Goal: Information Seeking & Learning: Learn about a topic

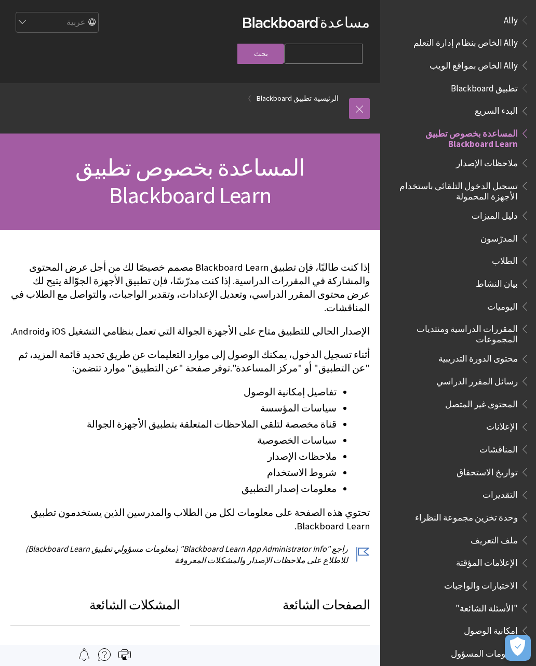
scroll to position [108, 0]
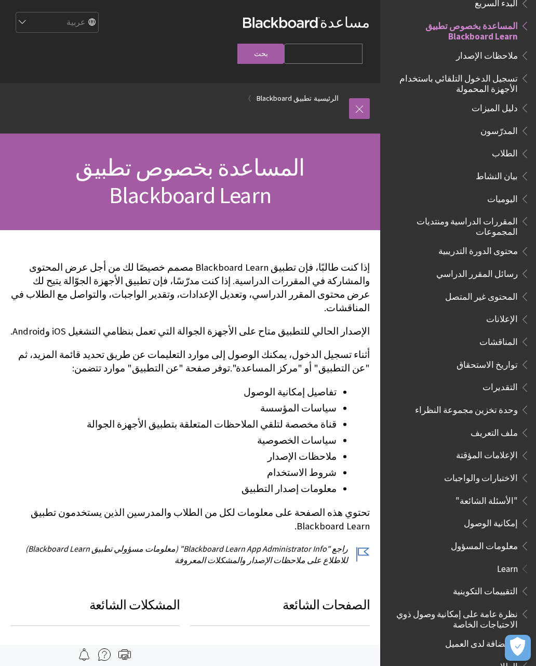
click at [365, 98] on link at bounding box center [359, 108] width 21 height 21
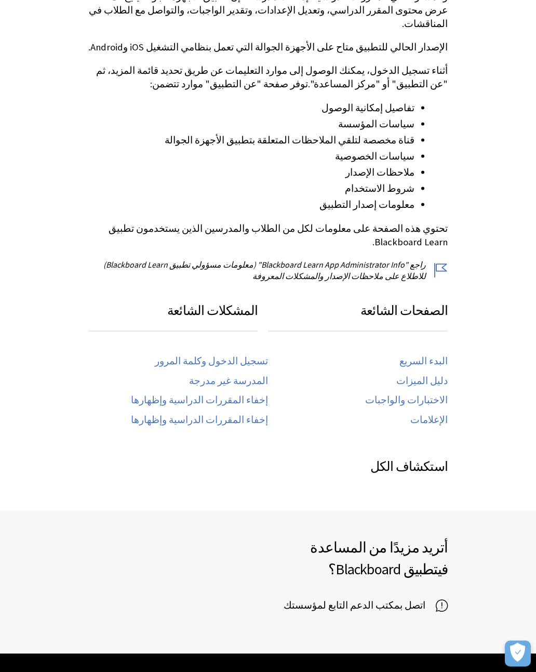
scroll to position [380, 0]
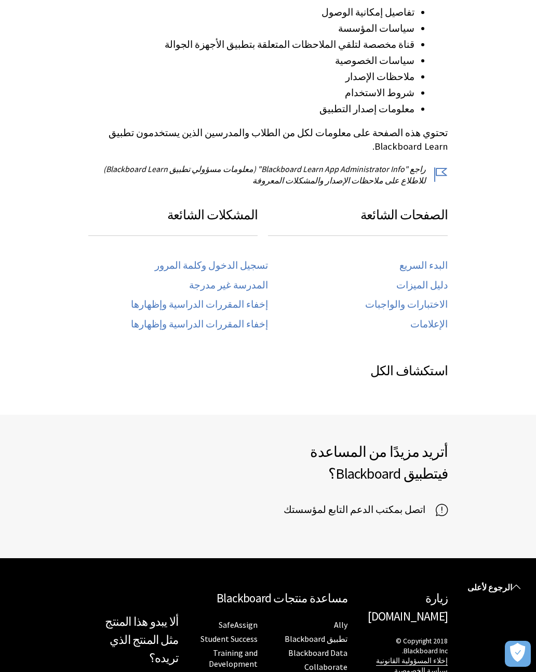
click at [249, 260] on link "تسجيل الدخول وكلمة المرور" at bounding box center [211, 266] width 113 height 12
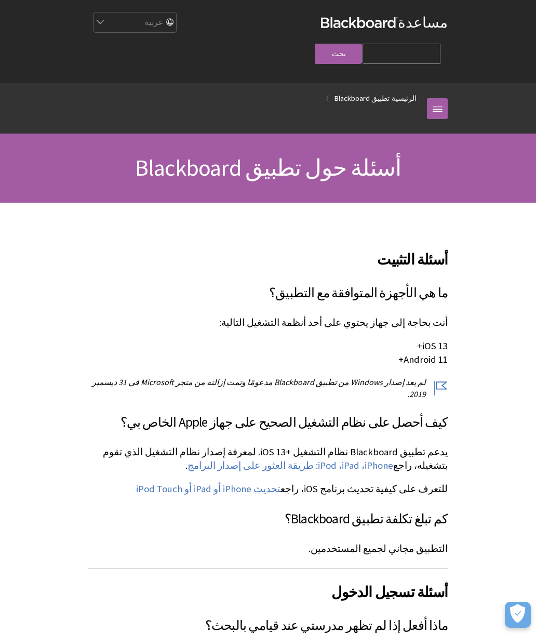
click at [435, 98] on link at bounding box center [437, 108] width 21 height 21
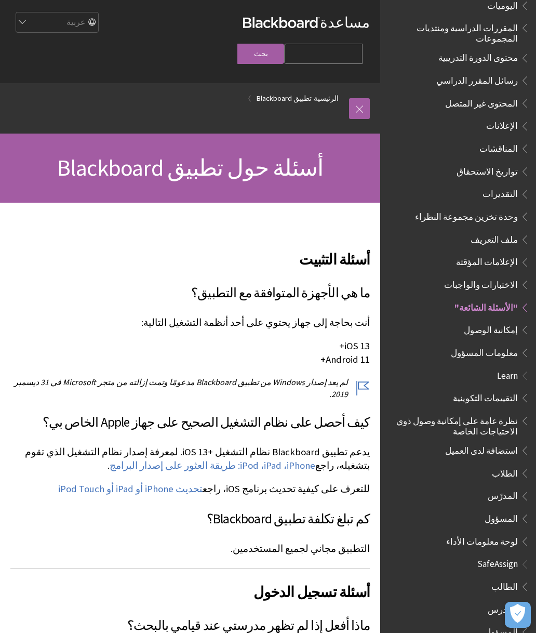
scroll to position [300, 0]
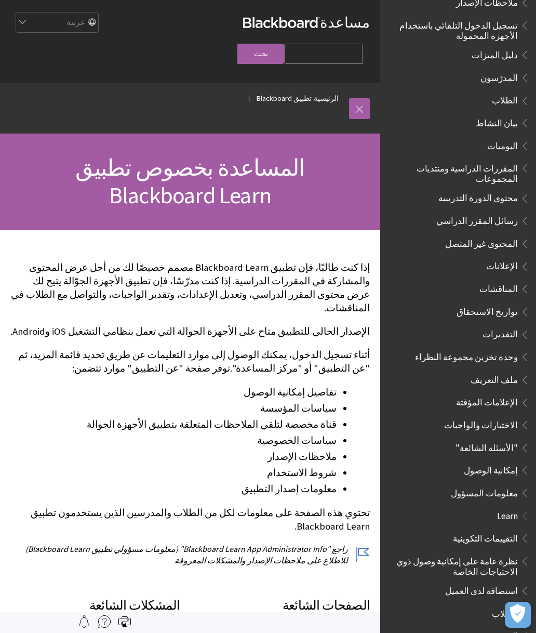
scroll to position [177, 0]
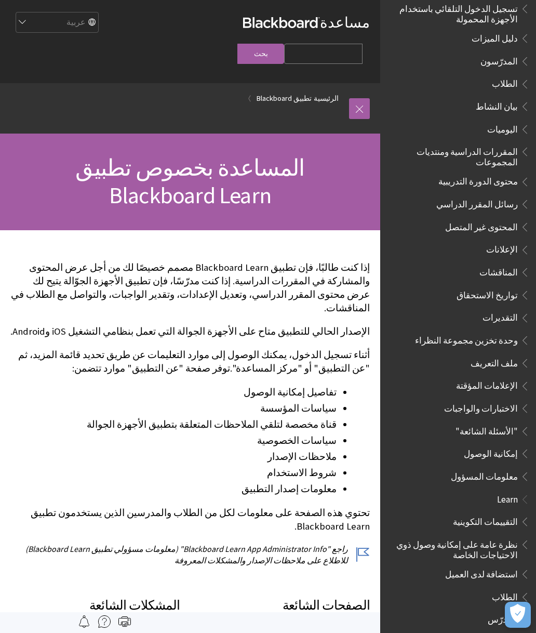
click at [284, 44] on input "Search Query" at bounding box center [323, 54] width 78 height 20
type input "كلمه السر"
click at [237, 44] on input "بحث" at bounding box center [260, 54] width 47 height 20
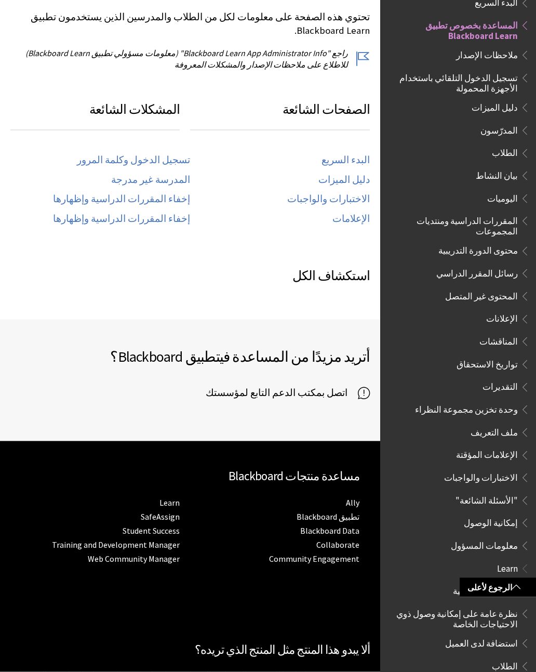
scroll to position [610, 0]
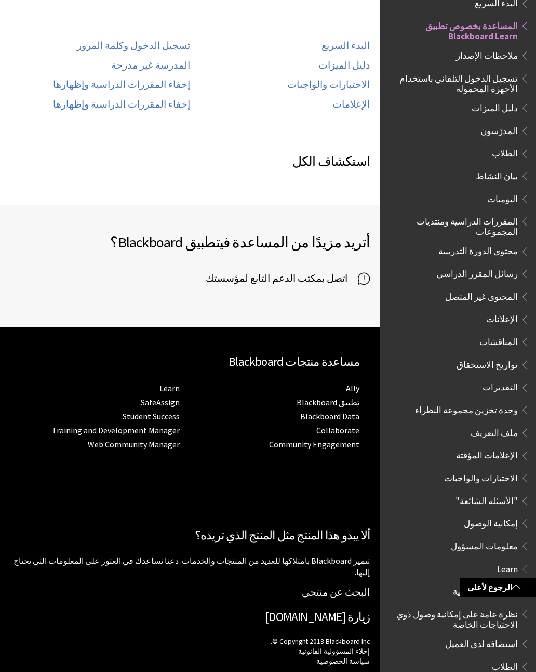
click at [512, 632] on span "الطلاب" at bounding box center [505, 665] width 26 height 14
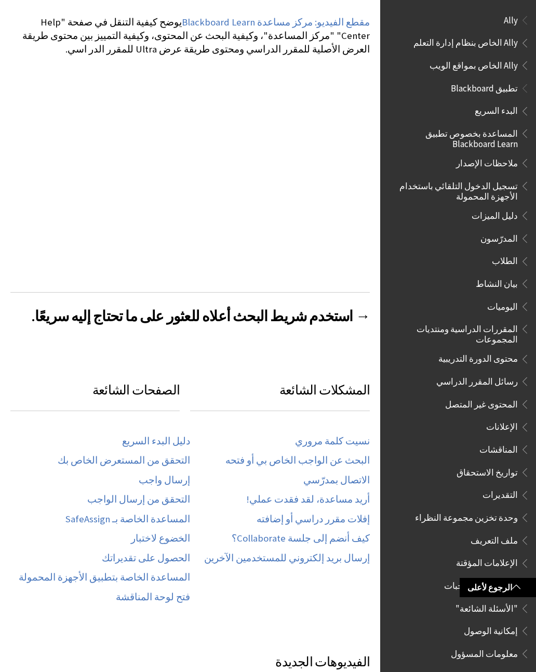
scroll to position [474, 0]
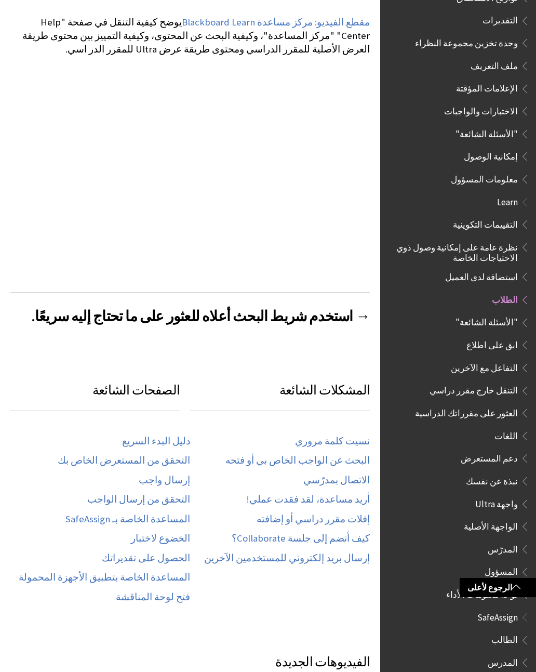
click at [338, 435] on link "نسيت كلمة مروري" at bounding box center [332, 441] width 75 height 12
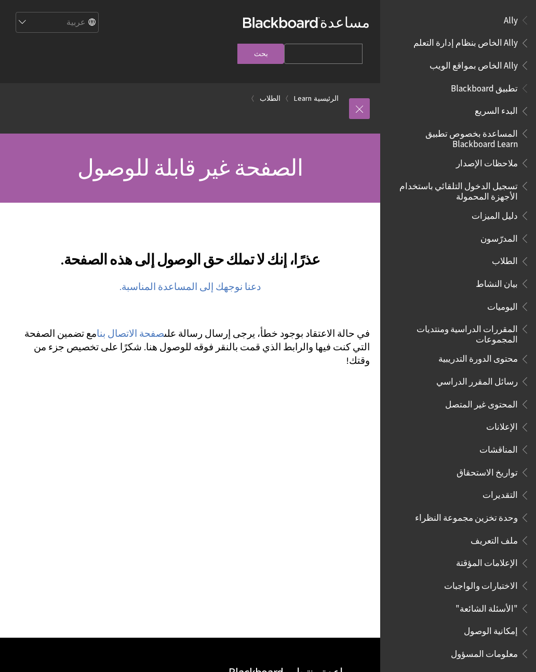
click at [309, 513] on div "عذرًا، إنك لا تملك حق الوصول إلى هذه الصفحة." at bounding box center [190, 420] width 380 height 435
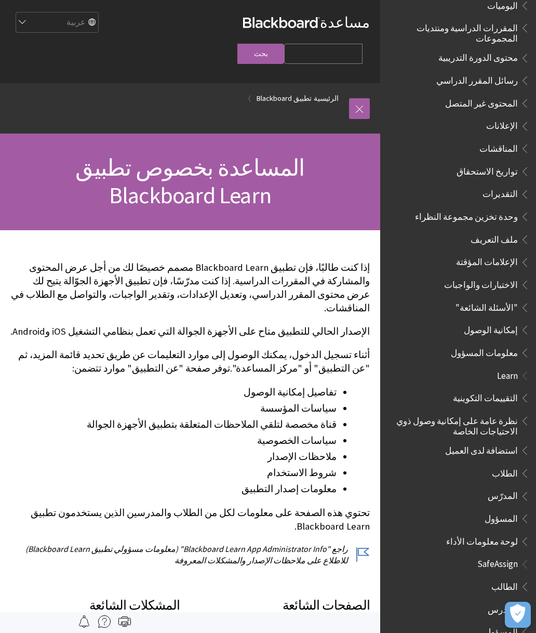
scroll to position [300, 0]
click at [504, 578] on span "الطالب" at bounding box center [505, 585] width 27 height 14
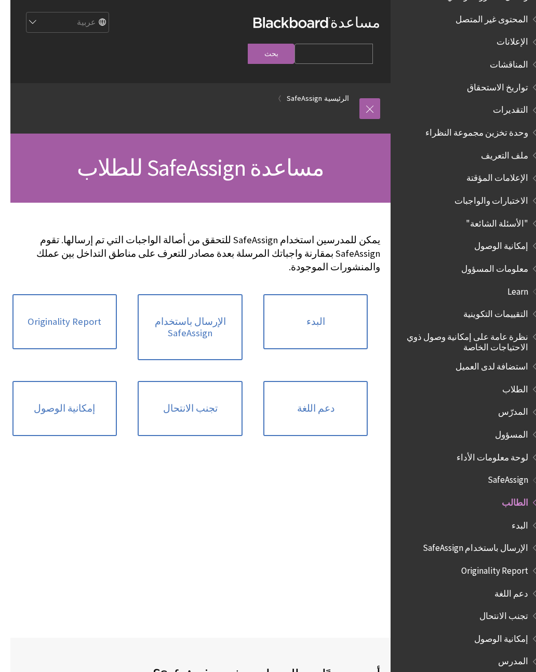
scroll to position [0, -10]
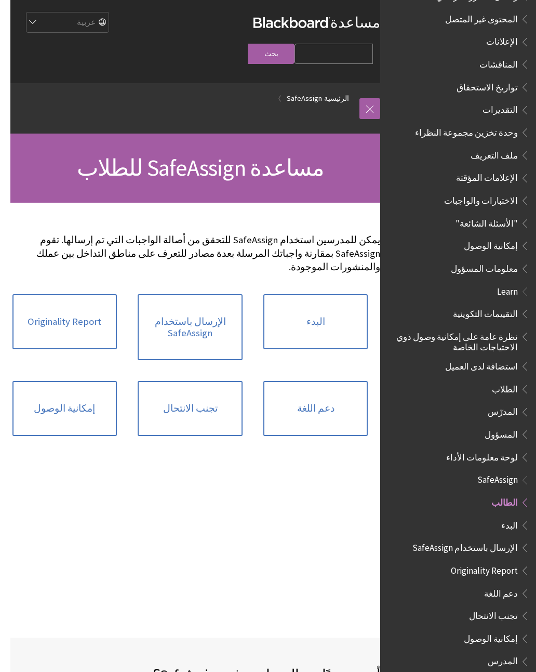
click at [341, 301] on link "البدء" at bounding box center [315, 321] width 105 height 55
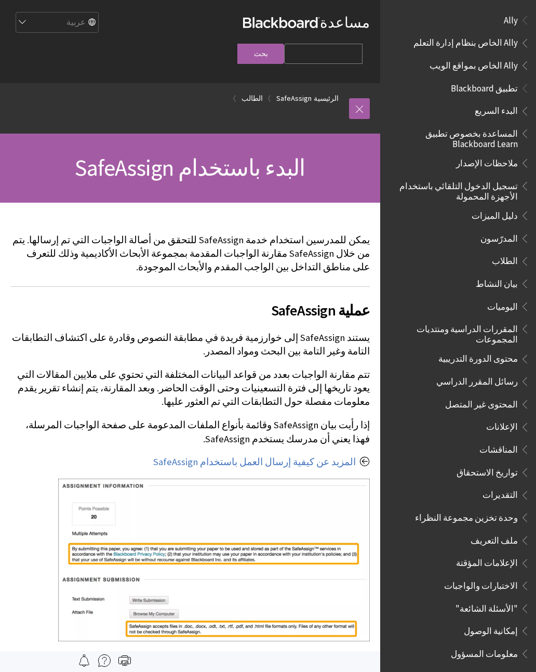
scroll to position [385, 0]
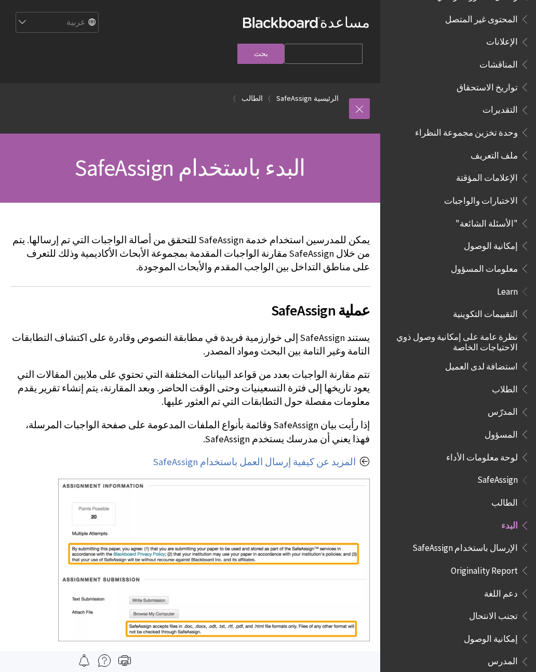
click at [367, 98] on link at bounding box center [359, 108] width 21 height 21
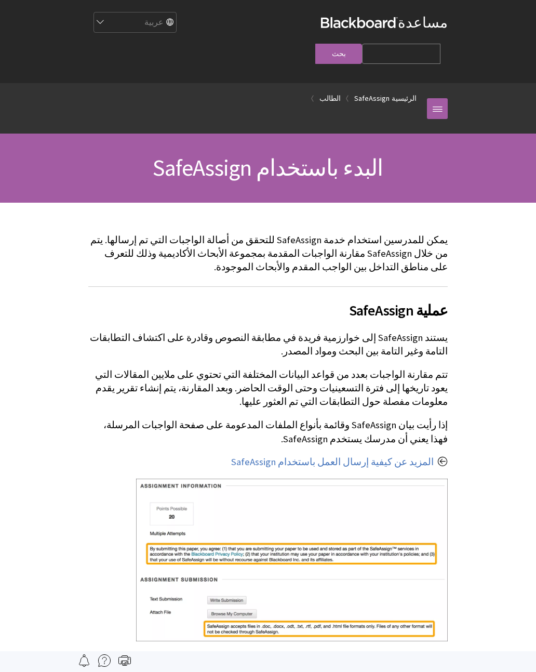
click at [433, 98] on link at bounding box center [437, 108] width 21 height 21
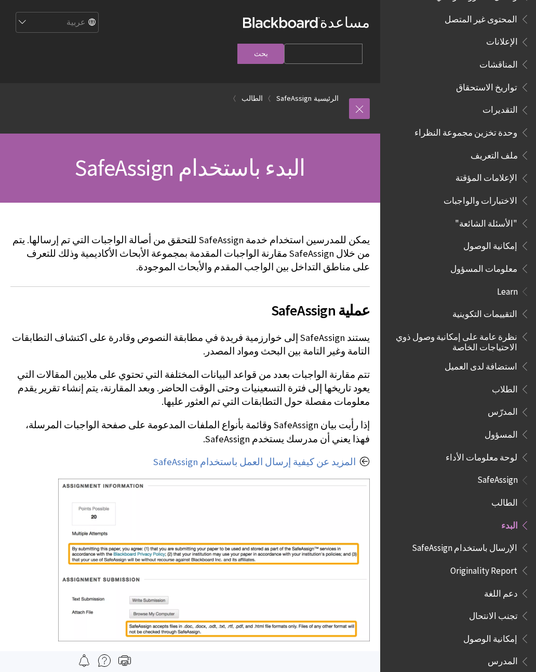
click at [506, 380] on span "الطلاب" at bounding box center [461, 389] width 138 height 18
click at [509, 380] on span "الطلاب" at bounding box center [505, 387] width 26 height 14
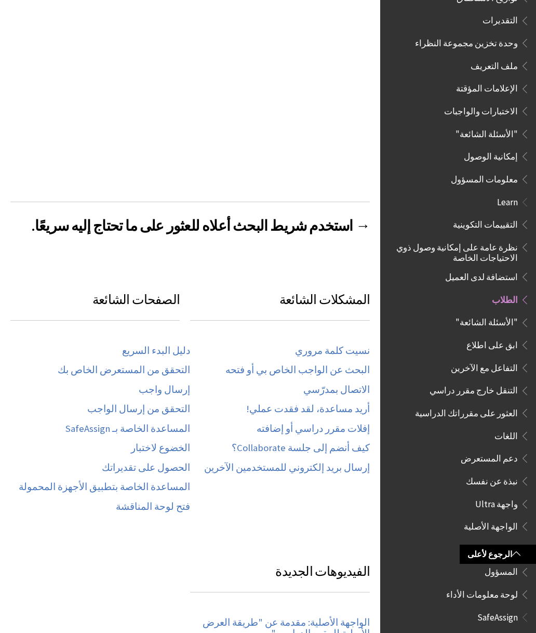
scroll to position [297, 0]
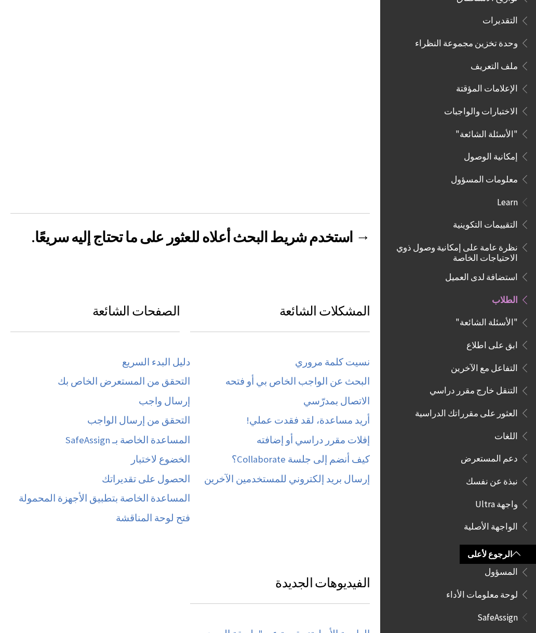
click at [336, 356] on link "نسيت كلمة مروري" at bounding box center [332, 362] width 75 height 12
click at [343, 356] on link "نسيت كلمة مروري" at bounding box center [332, 362] width 75 height 12
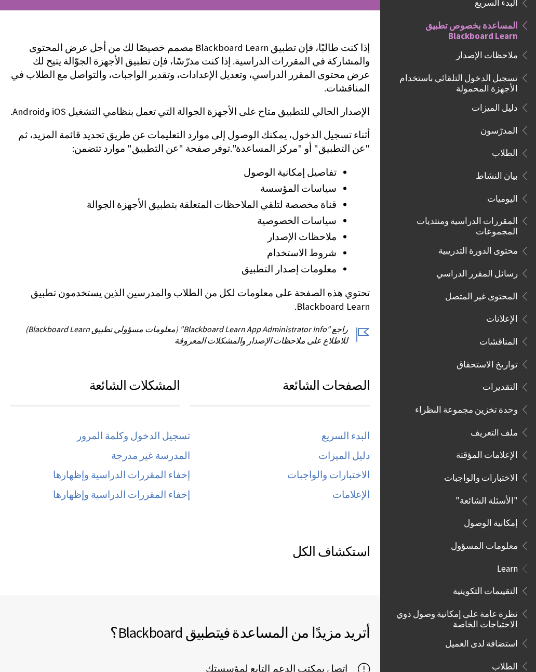
scroll to position [223, 0]
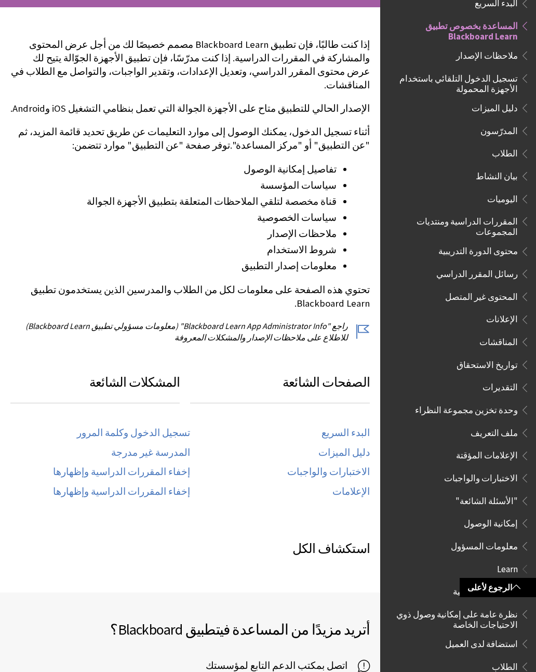
click at [338, 320] on p "راجع "Blackboard Learn App Administrator Info" (معلومات مسؤولي تطبيق Blackboard…" at bounding box center [190, 331] width 360 height 23
click at [339, 427] on link "البدء السريع" at bounding box center [346, 433] width 48 height 12
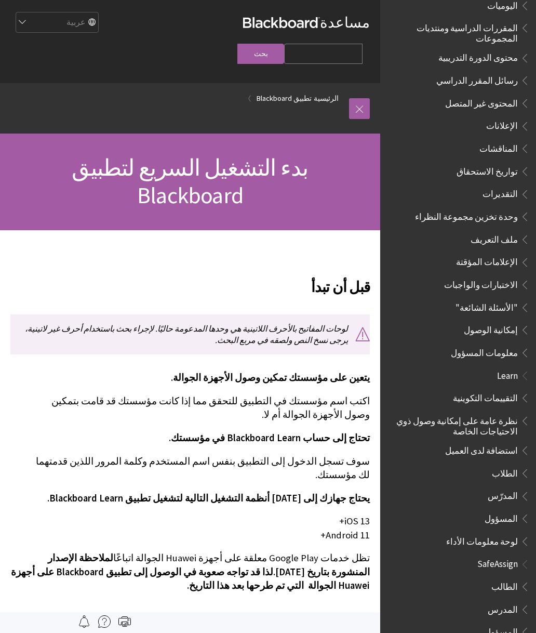
scroll to position [300, 0]
click at [506, 465] on span "الطلاب" at bounding box center [505, 472] width 26 height 14
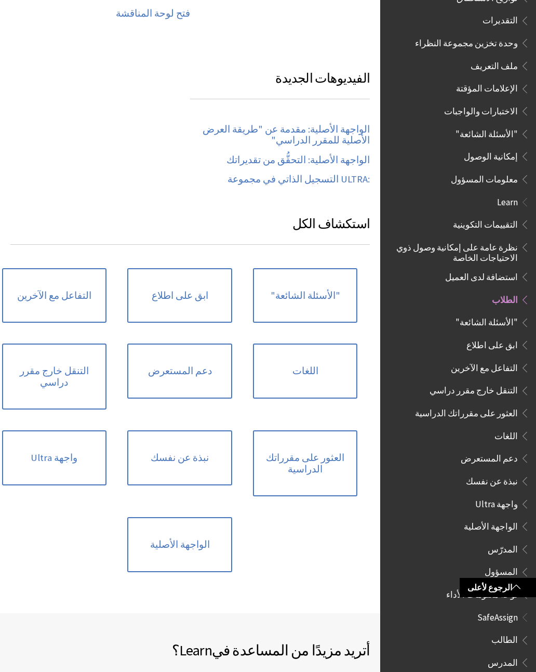
scroll to position [800, 0]
click at [500, 291] on span "الطلاب" at bounding box center [505, 298] width 26 height 14
